Goal: Information Seeking & Learning: Learn about a topic

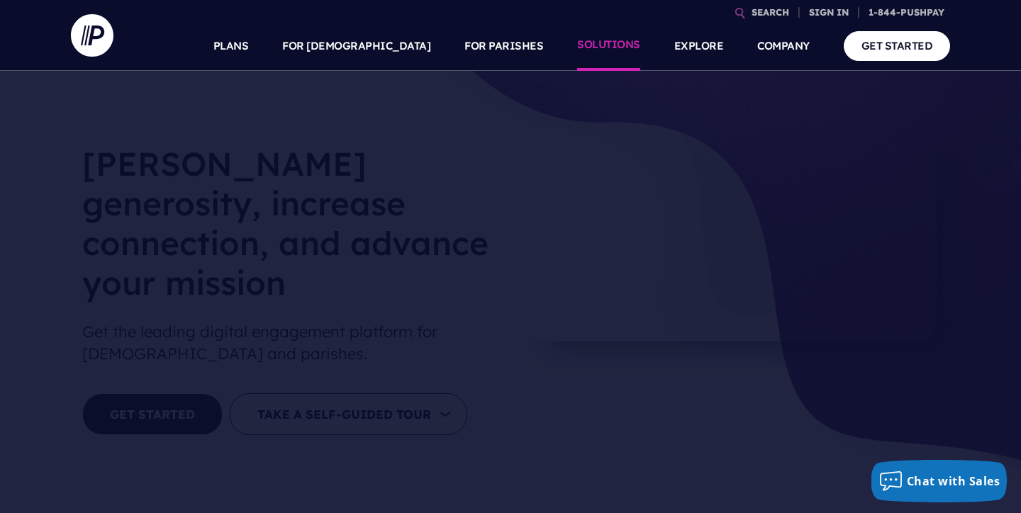
click at [609, 45] on link "SOLUTIONS" at bounding box center [608, 46] width 63 height 50
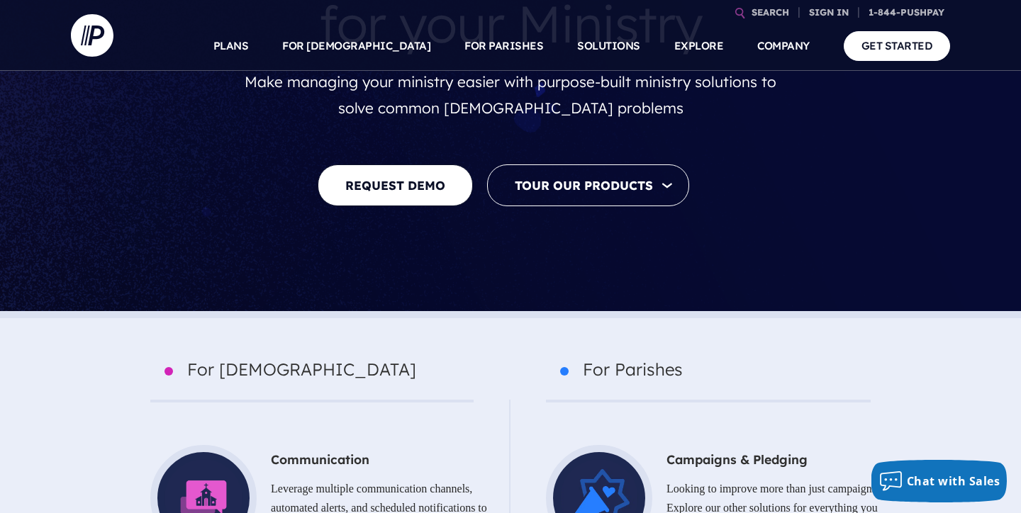
scroll to position [321, 0]
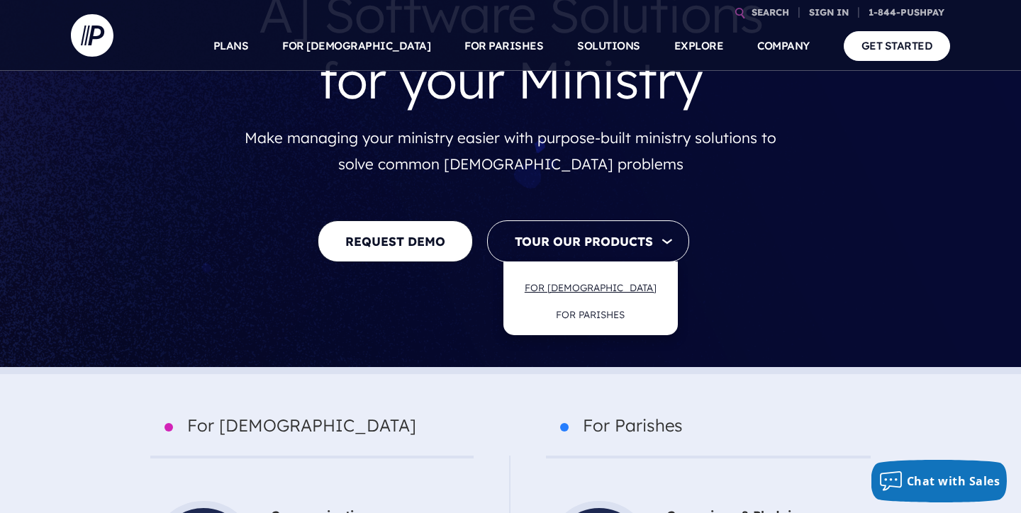
click at [602, 271] on link "FOR [DEMOGRAPHIC_DATA]" at bounding box center [590, 287] width 160 height 33
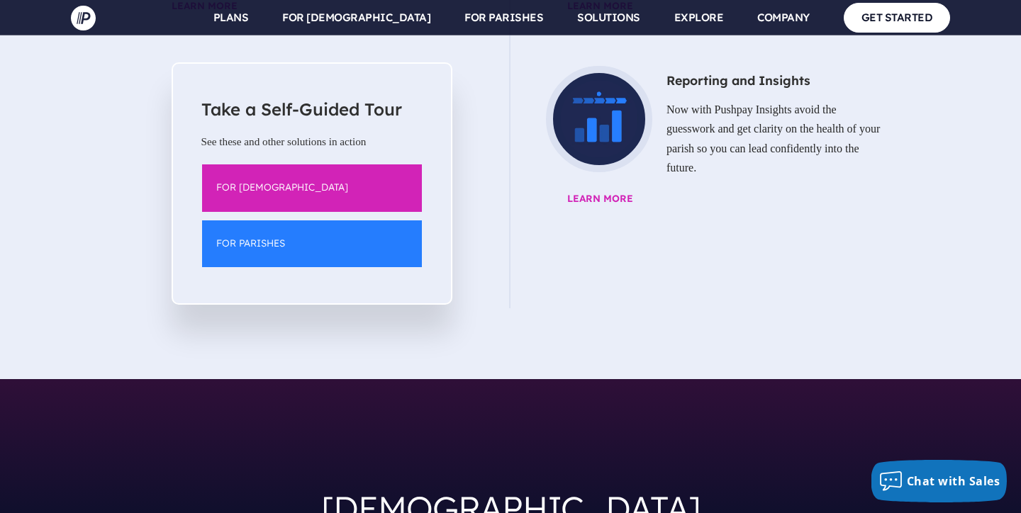
scroll to position [3045, 0]
